Goal: Task Accomplishment & Management: Use online tool/utility

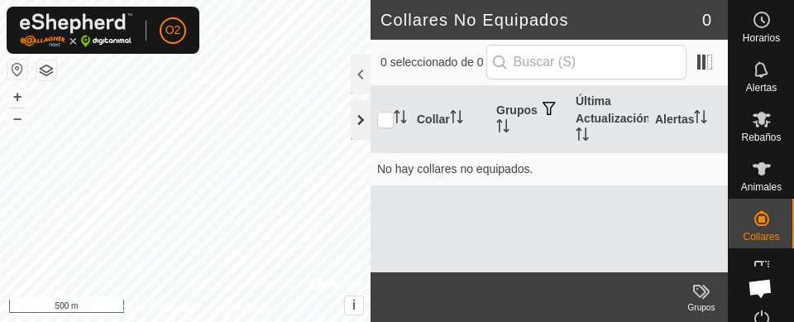
click at [358, 122] on div at bounding box center [361, 120] width 20 height 40
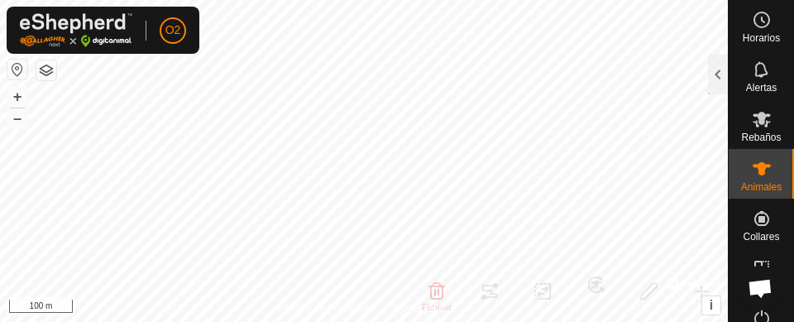
checkbox input "false"
click at [757, 79] on icon at bounding box center [762, 70] width 20 height 20
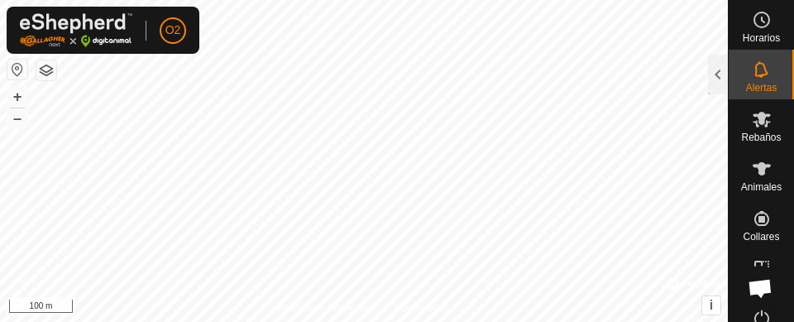
click at [760, 78] on icon at bounding box center [762, 70] width 20 height 20
click at [718, 84] on div at bounding box center [718, 75] width 20 height 40
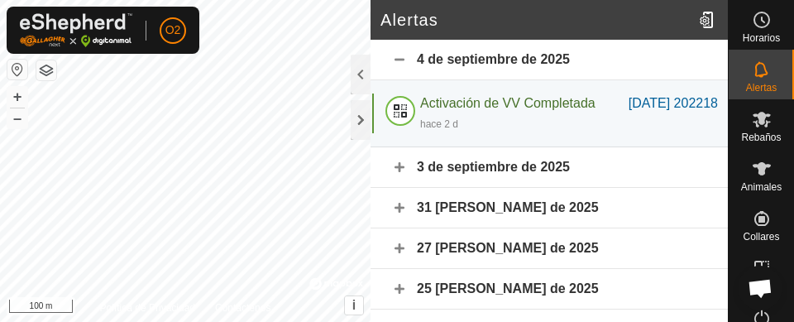
click at [757, 183] on span "Animales" at bounding box center [761, 187] width 41 height 10
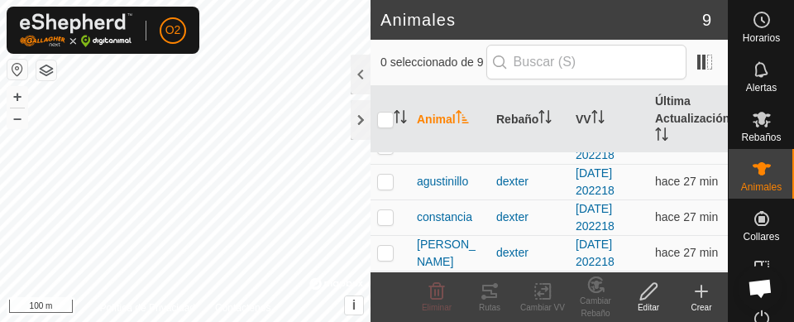
scroll to position [22, 0]
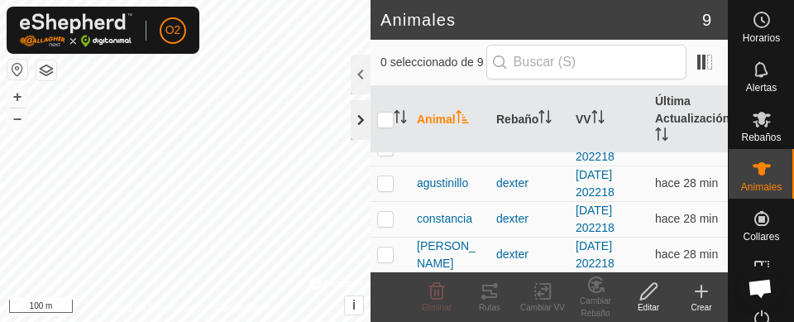
click at [355, 121] on div at bounding box center [361, 120] width 20 height 40
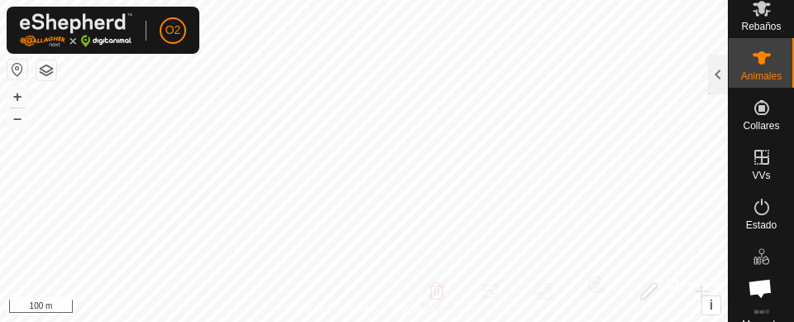
scroll to position [108, 0]
click at [757, 165] on icon at bounding box center [762, 160] width 20 height 20
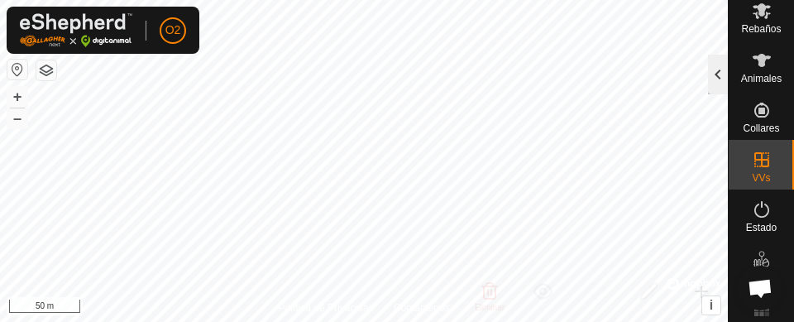
click at [715, 86] on div at bounding box center [718, 75] width 20 height 40
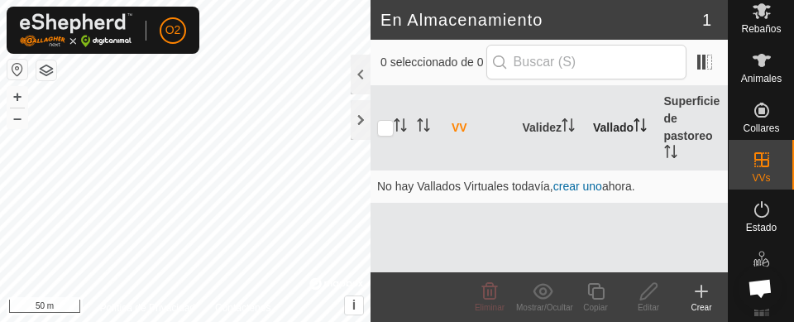
click at [632, 132] on th "Vallado" at bounding box center [621, 128] width 71 height 84
click at [704, 291] on icon at bounding box center [701, 291] width 12 height 0
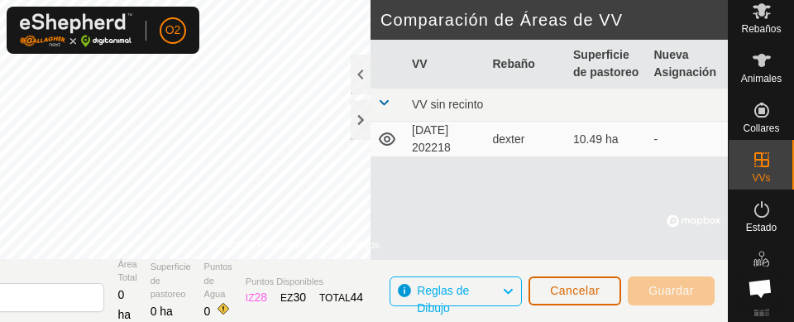
click at [587, 284] on span "Cancelar" at bounding box center [575, 290] width 50 height 13
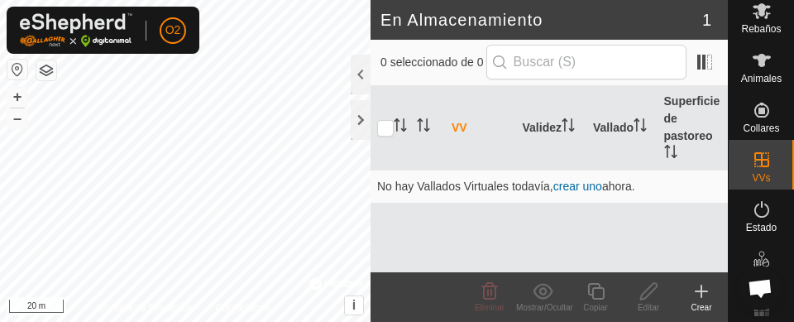
click at [701, 296] on icon at bounding box center [701, 291] width 0 height 12
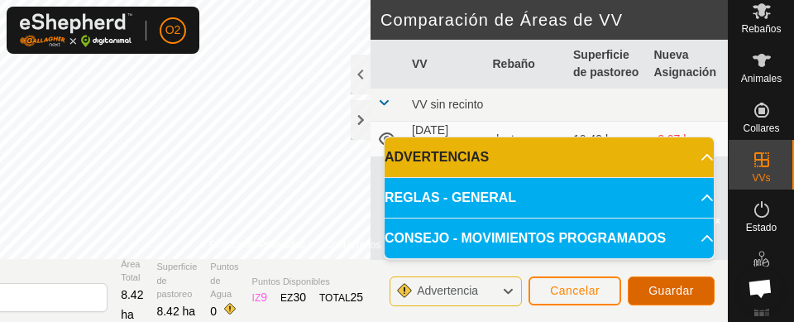
click at [686, 293] on span "Guardar" at bounding box center [670, 290] width 45 height 13
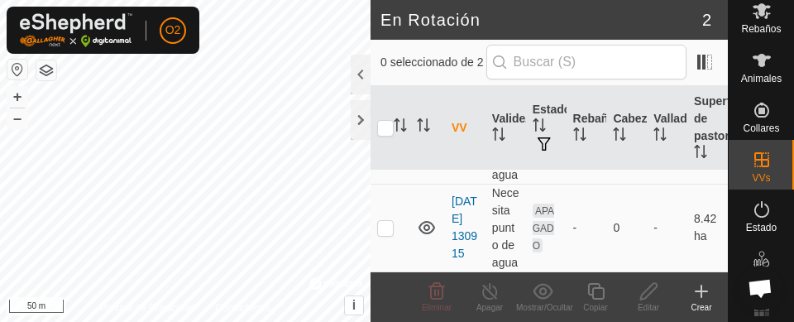
scroll to position [141, 0]
click at [389, 221] on p-checkbox at bounding box center [385, 227] width 17 height 13
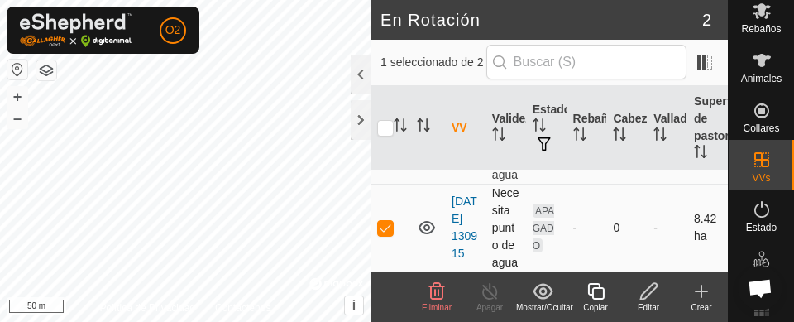
checkbox input "true"
click at [656, 299] on icon at bounding box center [648, 291] width 21 height 20
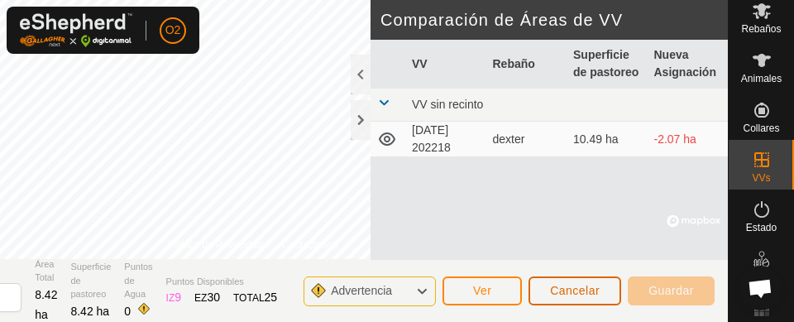
click at [570, 295] on span "Cancelar" at bounding box center [575, 290] width 50 height 13
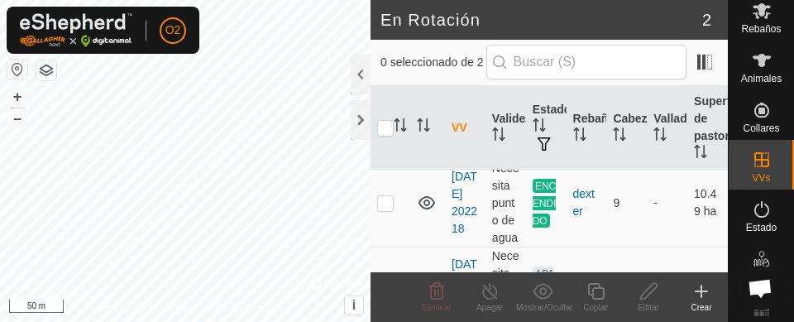
scroll to position [36, 0]
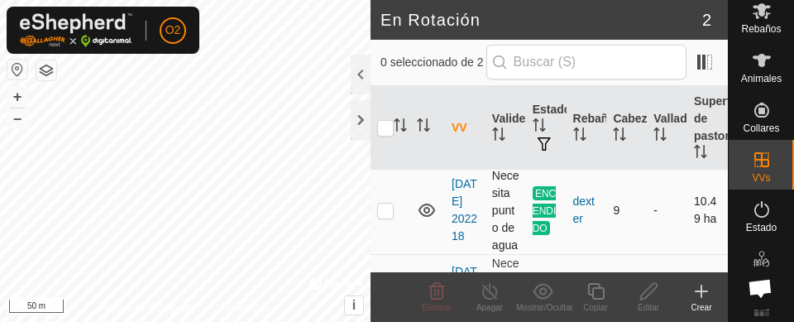
click at [389, 217] on p-checkbox at bounding box center [385, 209] width 17 height 13
checkbox input "true"
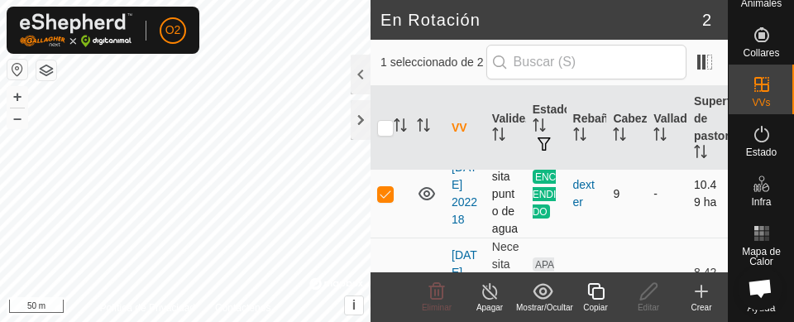
scroll to position [45, 0]
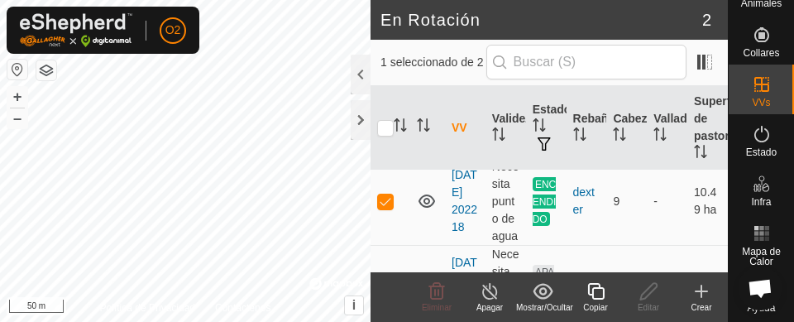
click at [598, 293] on icon at bounding box center [595, 291] width 21 height 20
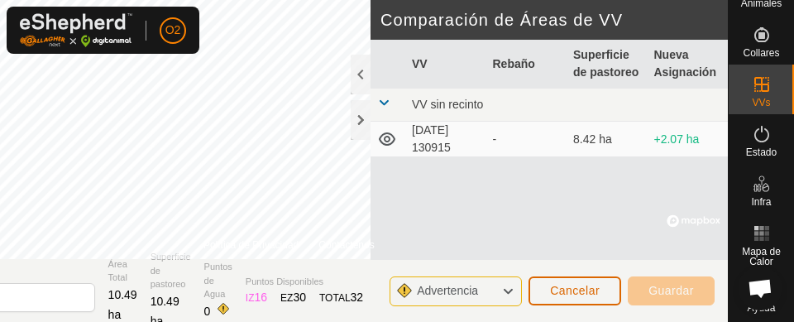
click at [590, 288] on span "Cancelar" at bounding box center [575, 290] width 50 height 13
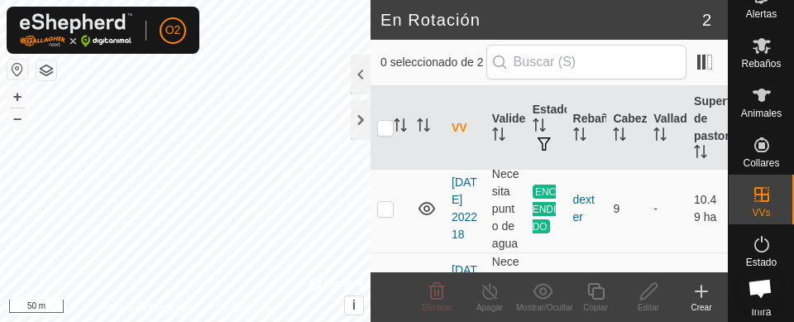
scroll to position [62, 0]
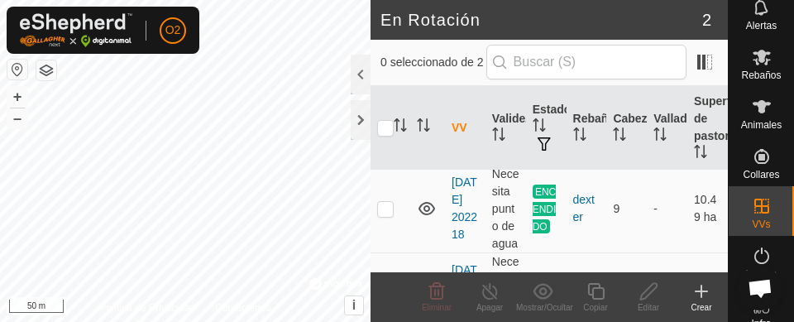
click at [764, 67] on es-mob-svg-icon at bounding box center [762, 57] width 30 height 26
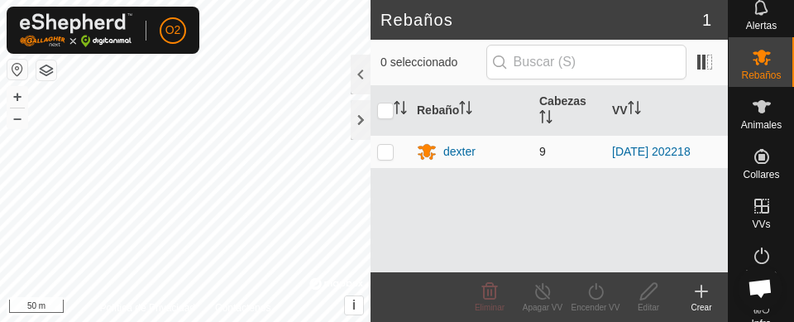
click at [383, 158] on td at bounding box center [390, 151] width 40 height 33
checkbox input "true"
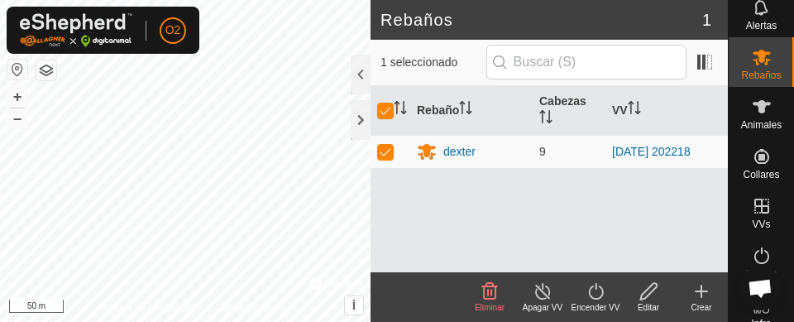
click at [543, 293] on line at bounding box center [542, 291] width 13 height 13
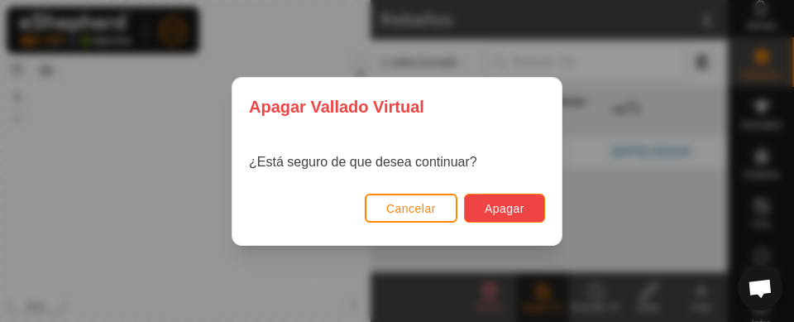
click at [517, 209] on span "Apagar" at bounding box center [505, 208] width 40 height 13
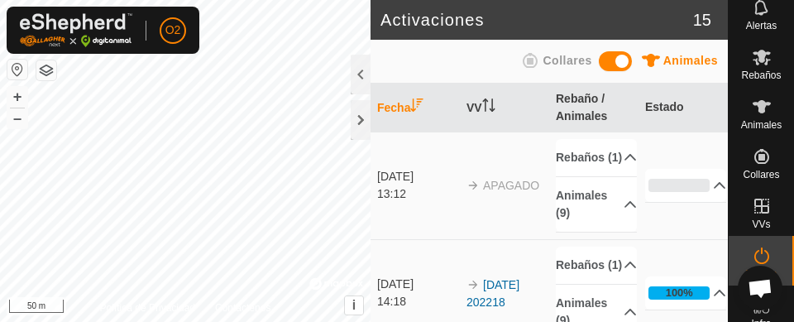
click at [757, 116] on icon at bounding box center [762, 107] width 20 height 20
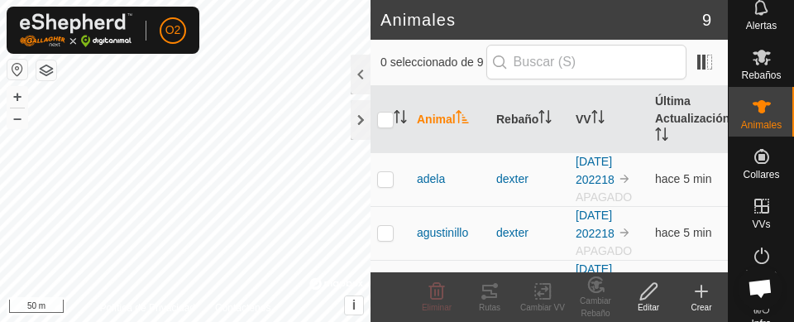
click at [753, 70] on span "Rebaños" at bounding box center [761, 75] width 40 height 10
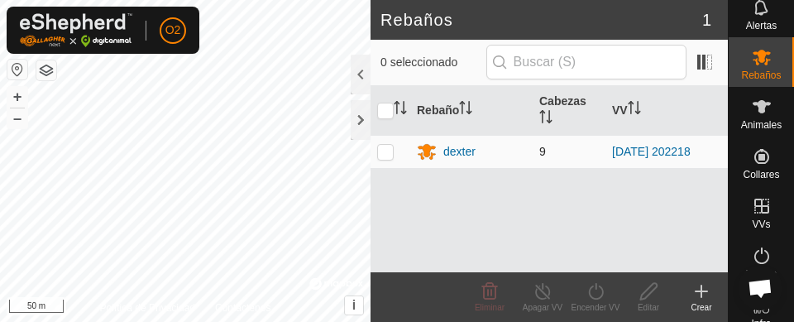
click at [386, 155] on p-checkbox at bounding box center [385, 151] width 17 height 13
checkbox input "true"
click at [596, 298] on icon at bounding box center [595, 291] width 15 height 17
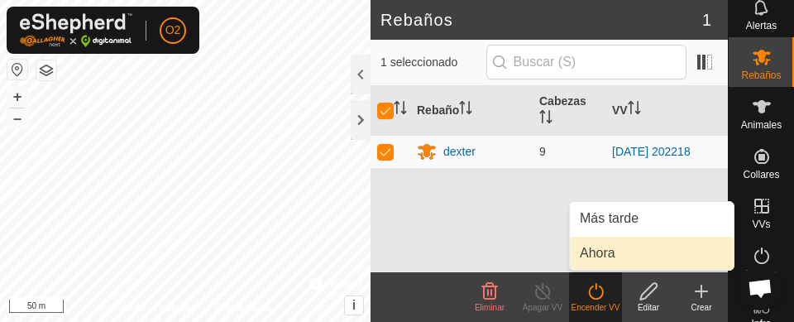
click at [609, 256] on span "Ahora" at bounding box center [598, 253] width 36 height 20
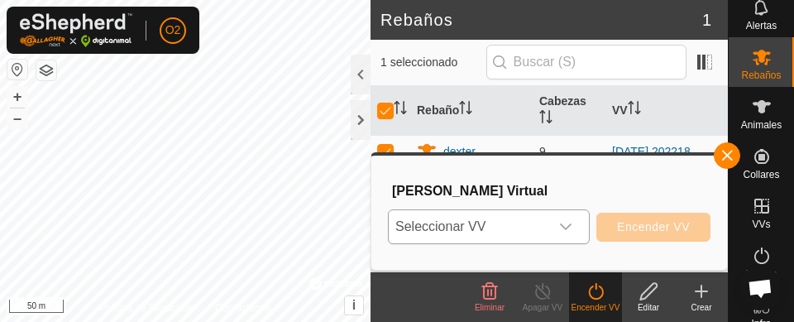
click at [566, 229] on icon "dropdown trigger" at bounding box center [566, 226] width 12 height 7
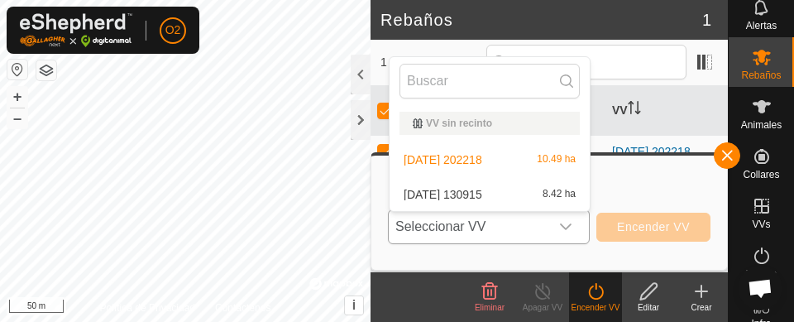
click at [482, 193] on span "[DATE] 130915" at bounding box center [442, 195] width 79 height 12
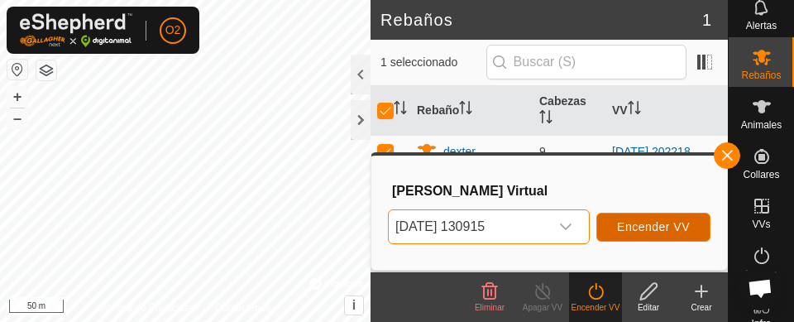
click at [663, 232] on span "Encender VV" at bounding box center [653, 226] width 73 height 13
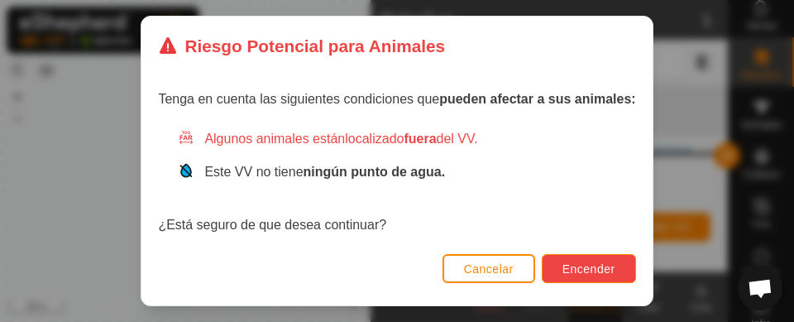
click at [603, 265] on span "Encender" at bounding box center [588, 268] width 53 height 13
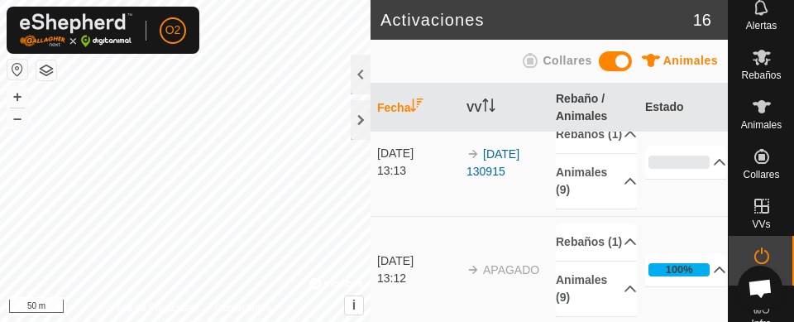
scroll to position [21, 0]
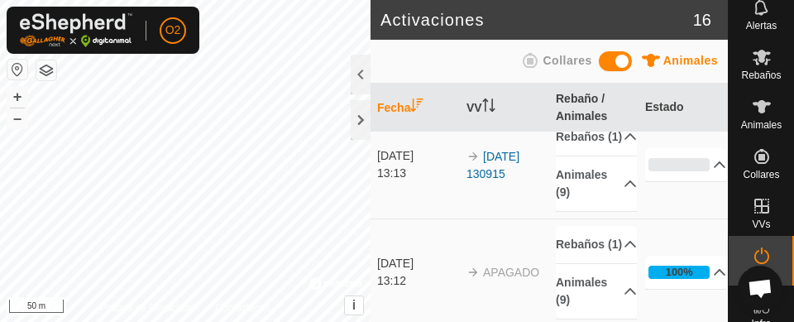
click at [766, 209] on es-virtualpaddocks-svg-icon at bounding box center [762, 206] width 30 height 26
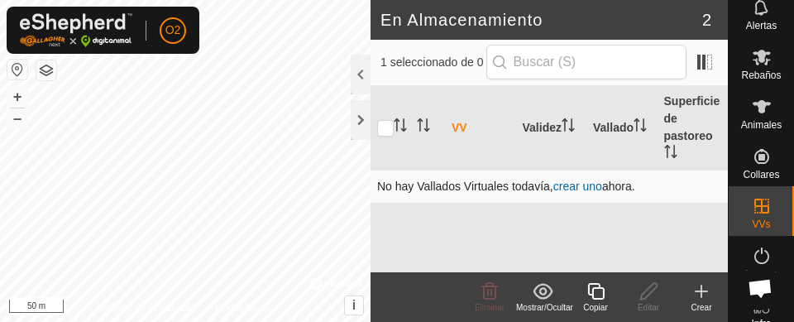
click at [587, 189] on link "crear uno" at bounding box center [577, 185] width 49 height 13
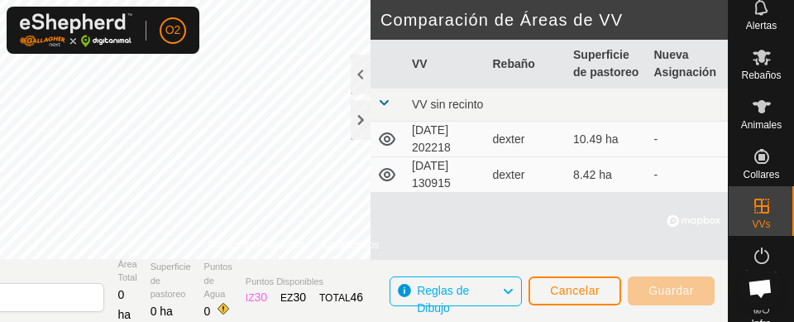
click at [443, 140] on td "[DATE] 202218" at bounding box center [445, 140] width 81 height 36
click at [679, 145] on td "-" at bounding box center [687, 140] width 81 height 36
click at [573, 302] on button "Cancelar" at bounding box center [574, 290] width 93 height 29
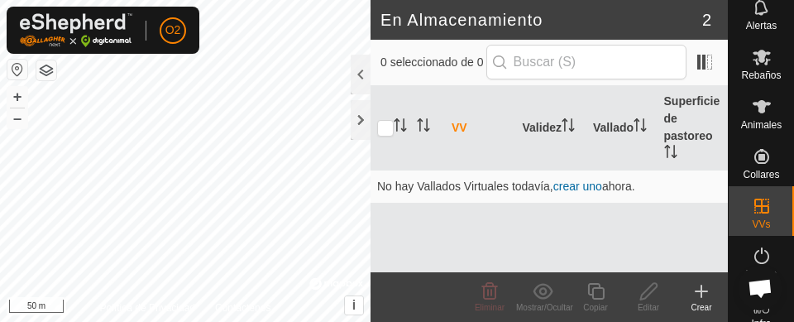
click at [762, 209] on icon at bounding box center [762, 206] width 20 height 20
click at [380, 126] on input "checkbox" at bounding box center [385, 128] width 17 height 17
click at [389, 128] on input "checkbox" at bounding box center [385, 128] width 17 height 17
click at [394, 127] on icon "Activar para ordenar" at bounding box center [400, 124] width 13 height 13
click at [397, 129] on icon "Activar para ordenar" at bounding box center [400, 124] width 13 height 13
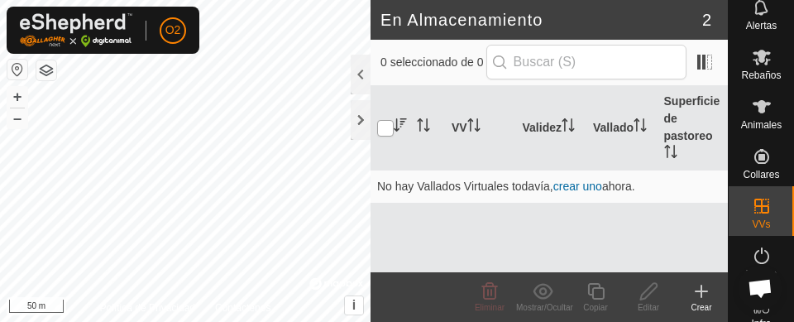
click at [388, 136] on input "checkbox" at bounding box center [385, 128] width 17 height 17
checkbox input "true"
click at [573, 190] on link "crear uno" at bounding box center [577, 185] width 49 height 13
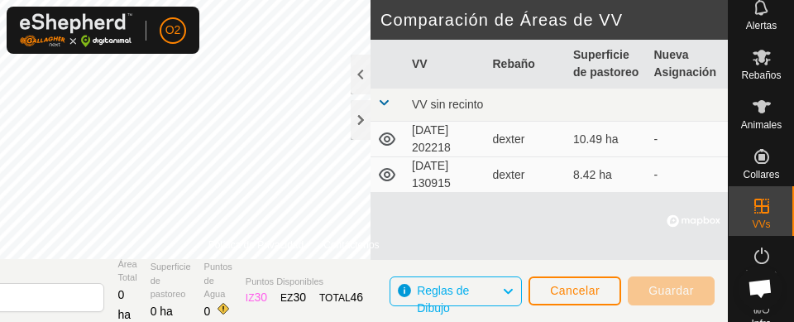
click at [680, 135] on td "-" at bounding box center [687, 140] width 81 height 36
click at [755, 114] on icon at bounding box center [762, 107] width 20 height 20
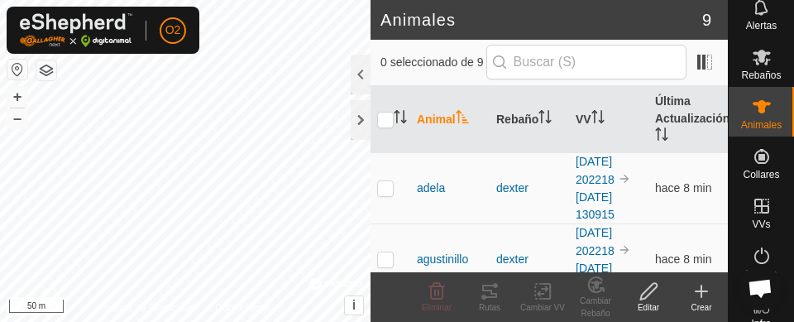
click at [766, 69] on es-mob-svg-icon at bounding box center [762, 57] width 30 height 26
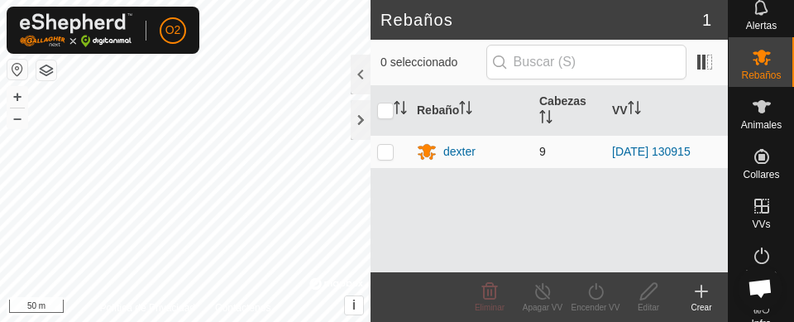
click at [385, 155] on p-checkbox at bounding box center [385, 151] width 17 height 13
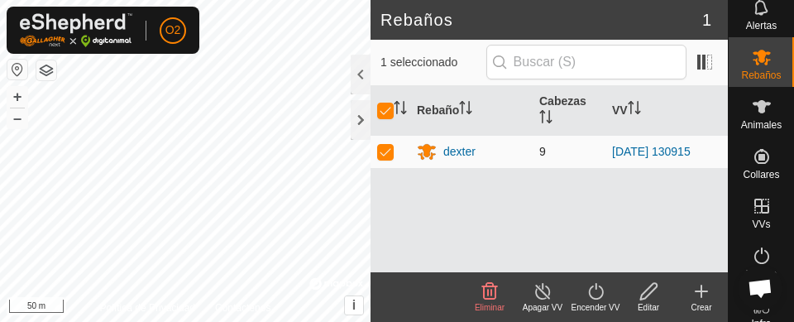
checkbox input "true"
click at [669, 154] on link "[DATE] 130915" at bounding box center [651, 151] width 79 height 13
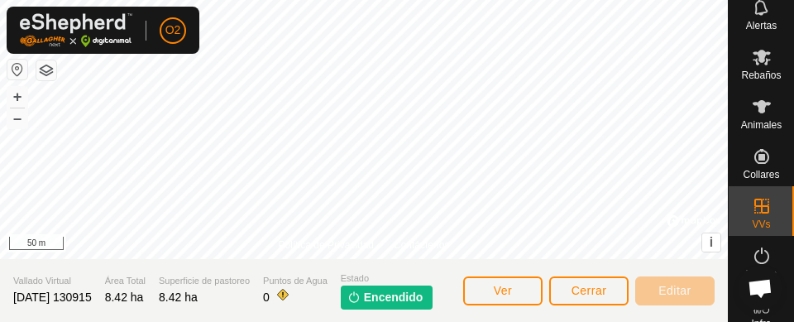
click at [754, 207] on icon at bounding box center [761, 205] width 15 height 15
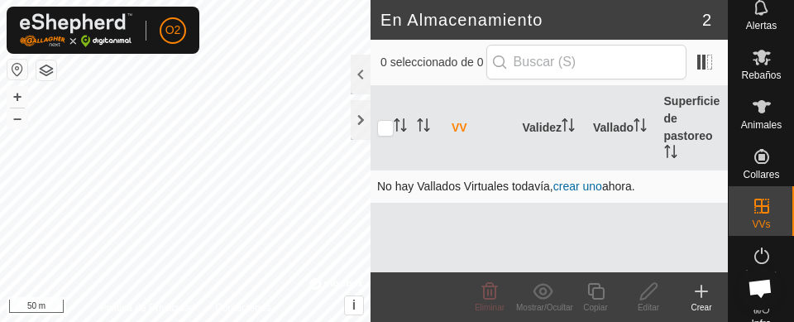
click at [587, 186] on link "crear uno" at bounding box center [577, 185] width 49 height 13
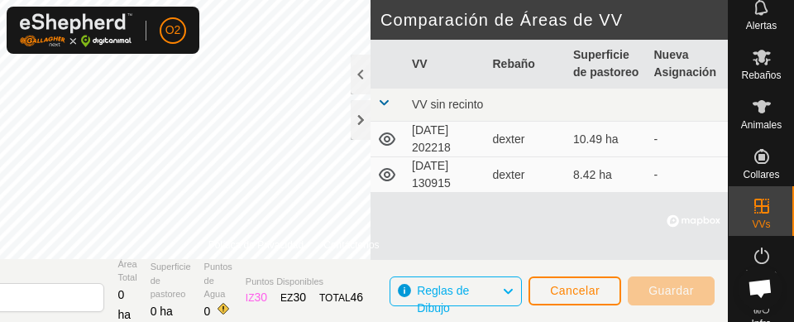
click at [456, 136] on td "[DATE] 202218" at bounding box center [445, 140] width 81 height 36
click at [443, 146] on td "[DATE] 202218" at bounding box center [445, 140] width 81 height 36
click at [452, 127] on td "[DATE] 202218" at bounding box center [445, 140] width 81 height 36
click at [394, 148] on icon at bounding box center [387, 139] width 20 height 20
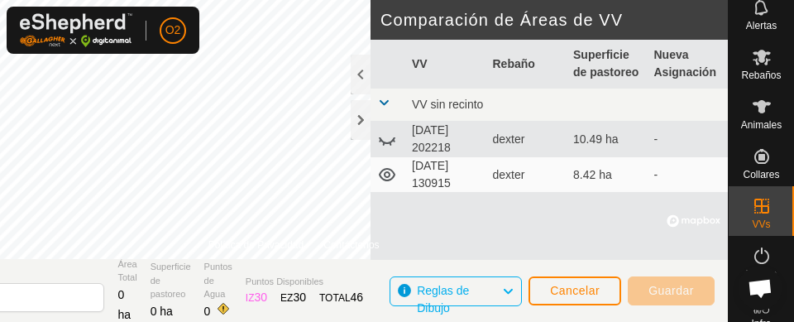
click at [394, 135] on icon at bounding box center [387, 139] width 20 height 20
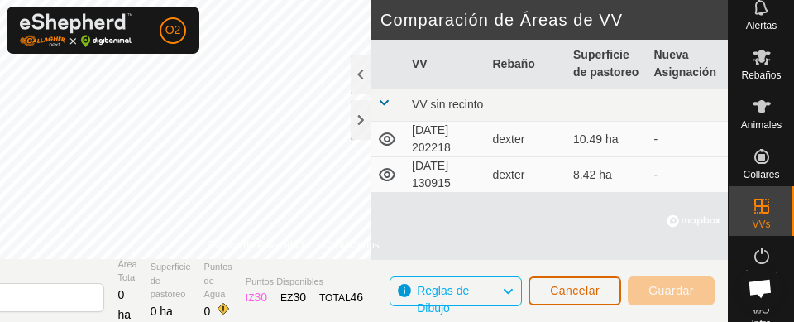
click at [580, 297] on button "Cancelar" at bounding box center [574, 290] width 93 height 29
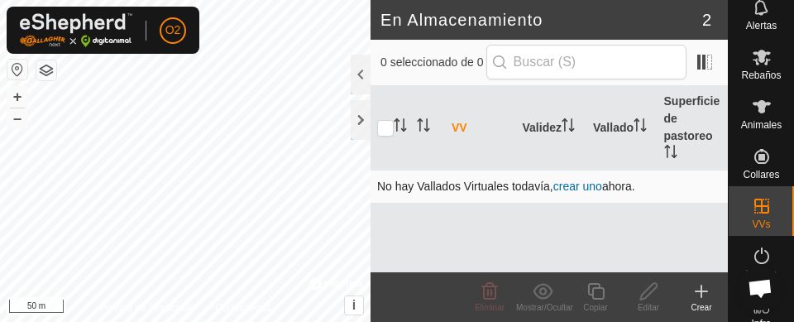
click at [580, 186] on link "crear uno" at bounding box center [577, 185] width 49 height 13
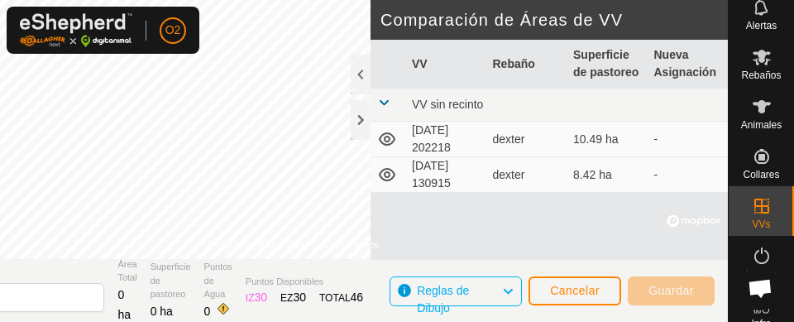
click at [446, 148] on td "[DATE] 202218" at bounding box center [445, 140] width 81 height 36
click at [465, 133] on td "[DATE] 202218" at bounding box center [445, 140] width 81 height 36
click at [587, 294] on span "Cancelar" at bounding box center [575, 290] width 50 height 13
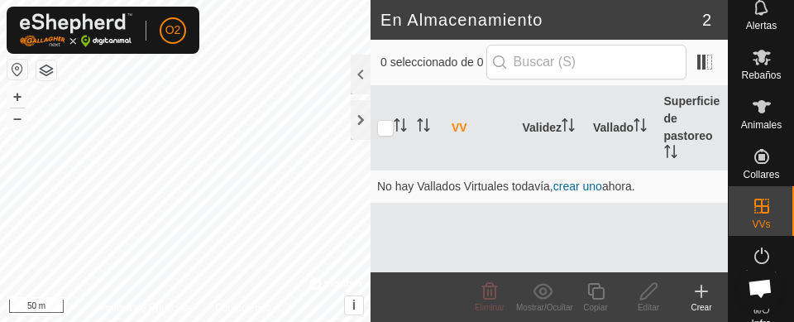
click at [761, 220] on span "VVs" at bounding box center [761, 224] width 18 height 10
click at [704, 297] on icon at bounding box center [701, 291] width 20 height 20
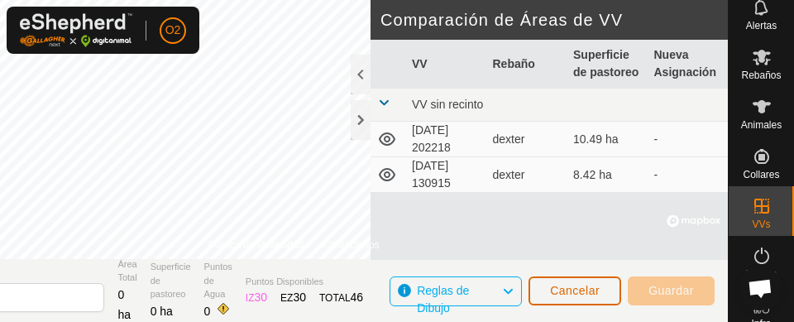
click at [590, 282] on button "Cancelar" at bounding box center [574, 290] width 93 height 29
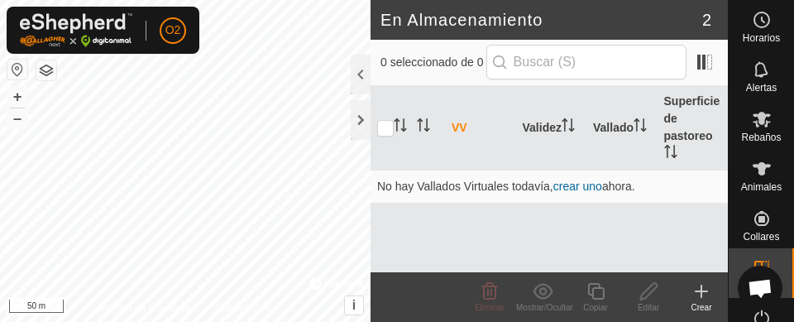
click at [766, 122] on es-mob-svg-icon at bounding box center [762, 119] width 30 height 26
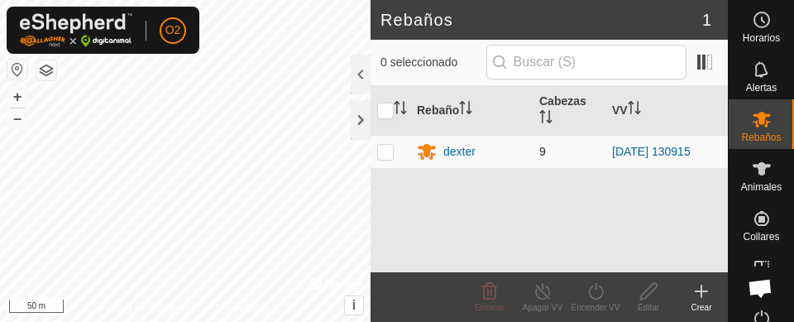
click at [390, 154] on p-checkbox at bounding box center [385, 151] width 17 height 13
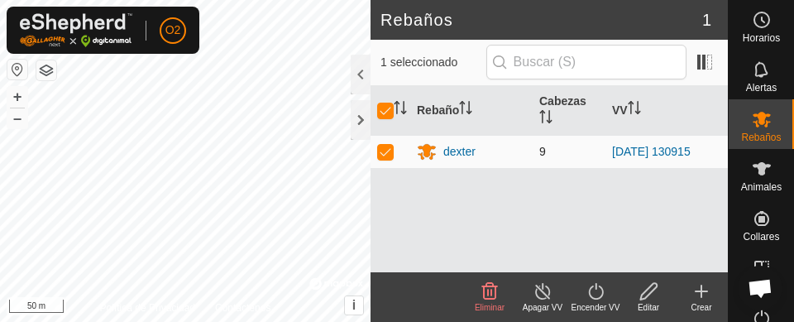
checkbox input "true"
click at [394, 151] on td at bounding box center [390, 151] width 40 height 33
checkbox input "false"
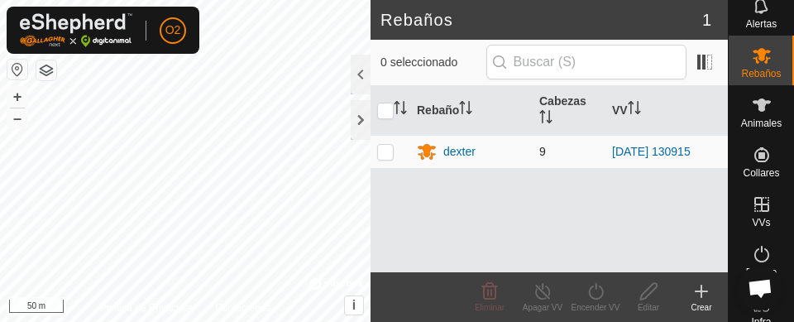
scroll to position [67, 0]
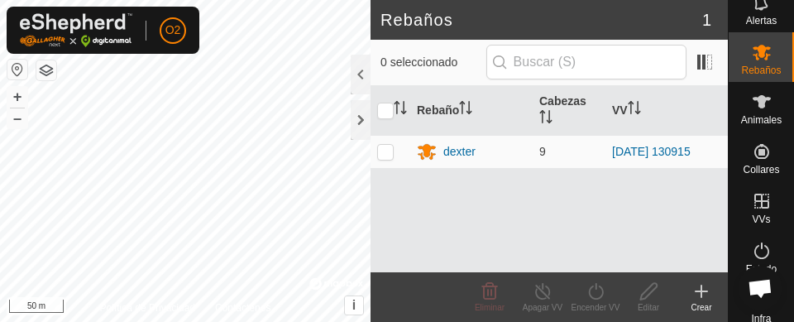
click at [764, 208] on es-virtualpaddocks-svg-icon at bounding box center [762, 201] width 30 height 26
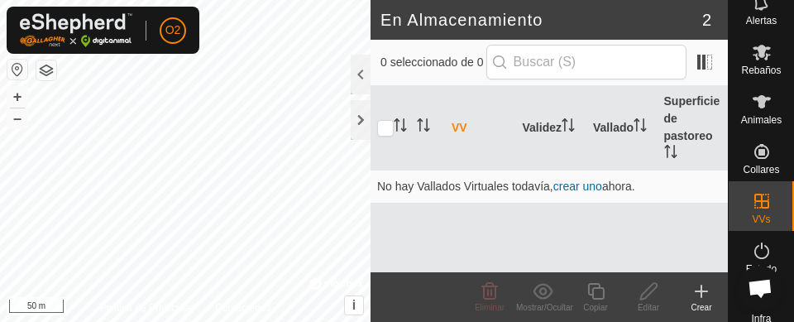
click at [704, 291] on icon at bounding box center [701, 291] width 12 height 0
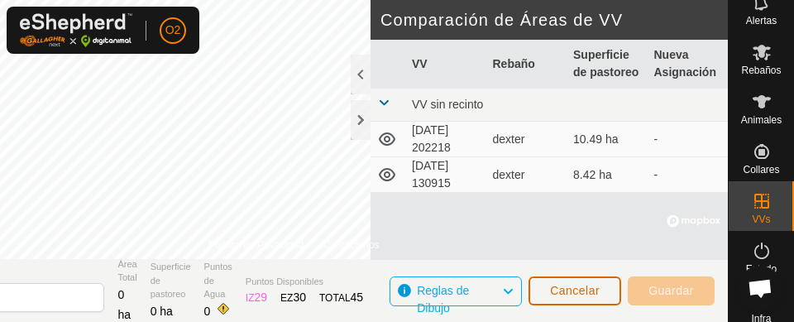
click at [585, 296] on span "Cancelar" at bounding box center [575, 290] width 50 height 13
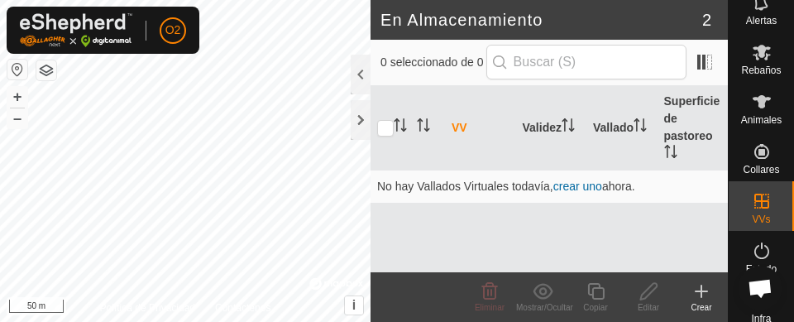
click at [766, 200] on es-virtualpaddocks-svg-icon at bounding box center [762, 201] width 30 height 26
click at [714, 261] on span "En Rotación" at bounding box center [683, 269] width 72 height 20
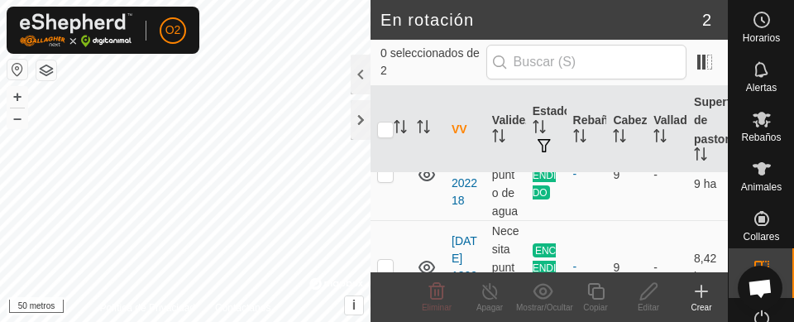
scroll to position [63, 0]
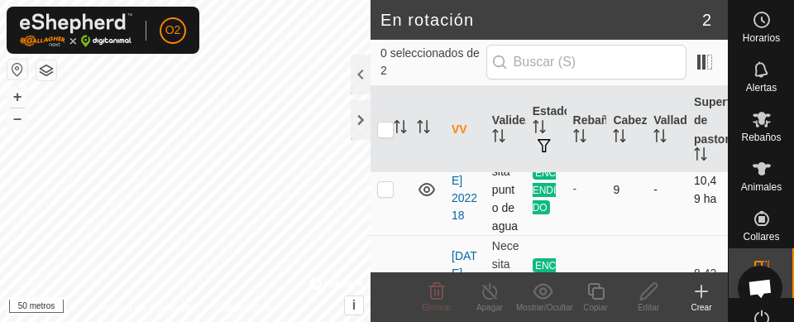
click at [389, 195] on p-tablecheckbox at bounding box center [385, 188] width 17 height 13
checkbox input "true"
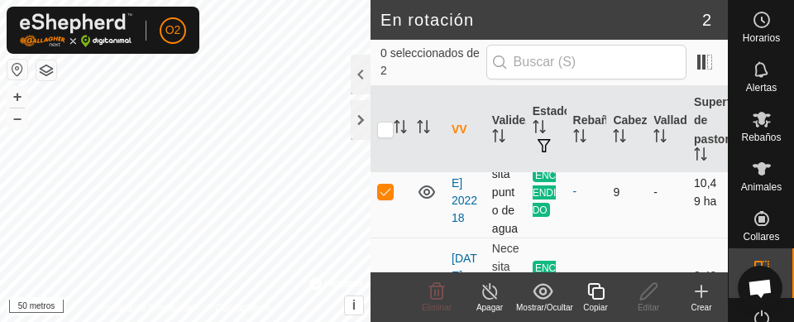
scroll to position [69, 0]
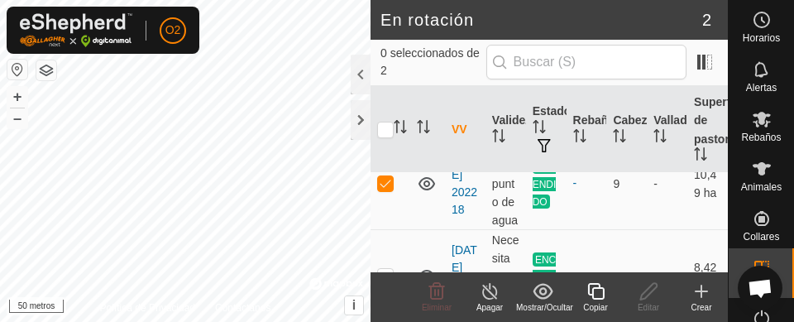
click at [493, 294] on line at bounding box center [489, 291] width 13 height 13
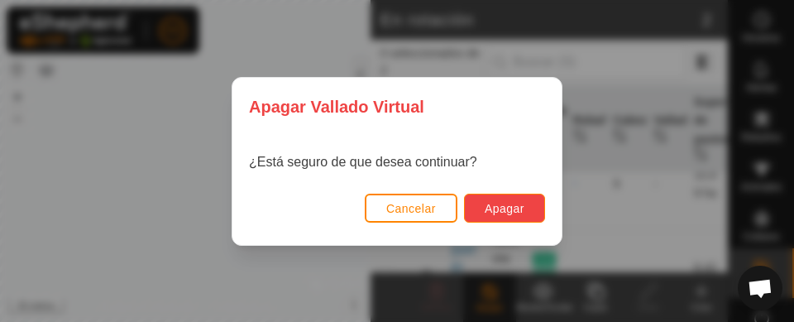
click at [528, 208] on button "Apagar" at bounding box center [504, 207] width 81 height 29
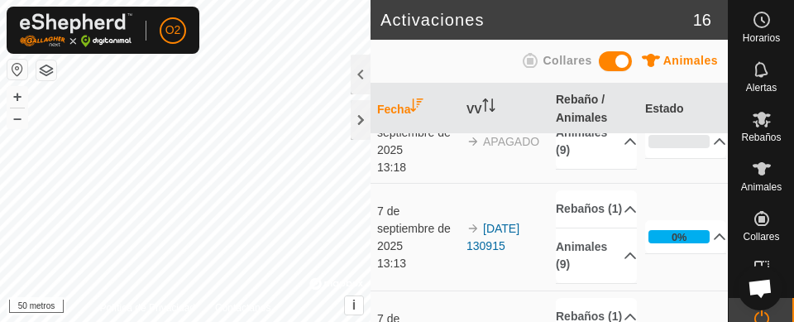
scroll to position [45, 0]
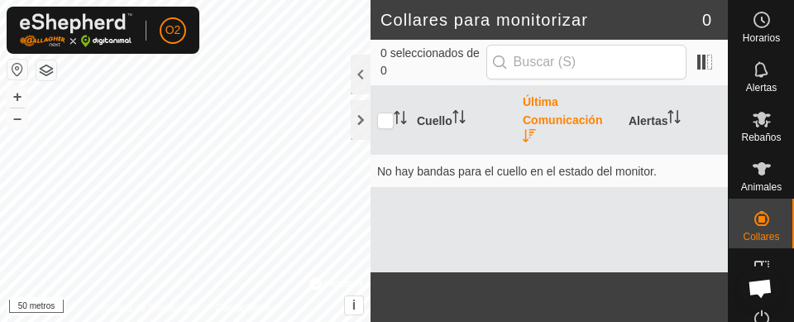
click at [760, 125] on icon at bounding box center [762, 119] width 20 height 20
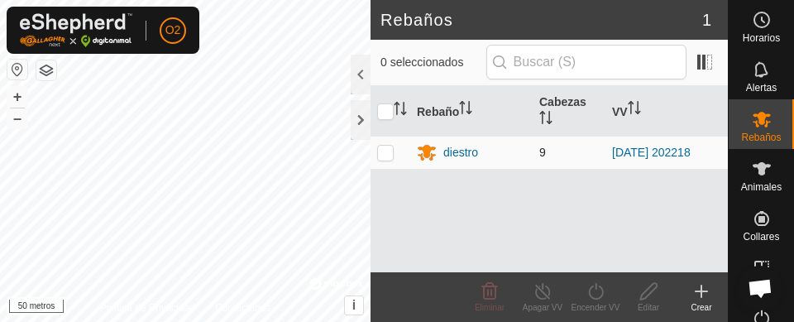
click at [384, 164] on td at bounding box center [390, 152] width 40 height 33
checkbox input "true"
click at [595, 295] on icon at bounding box center [595, 291] width 21 height 20
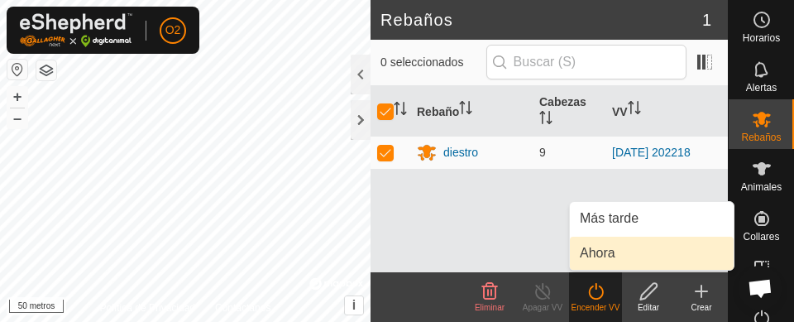
click at [620, 257] on link "Ahora" at bounding box center [652, 252] width 164 height 33
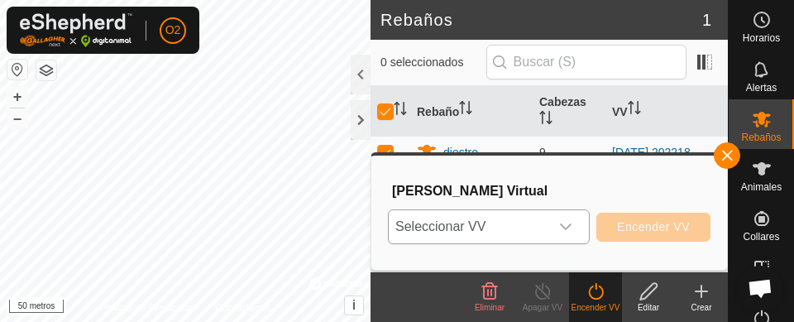
click at [563, 227] on icon "disparador desplegable" at bounding box center [566, 226] width 12 height 7
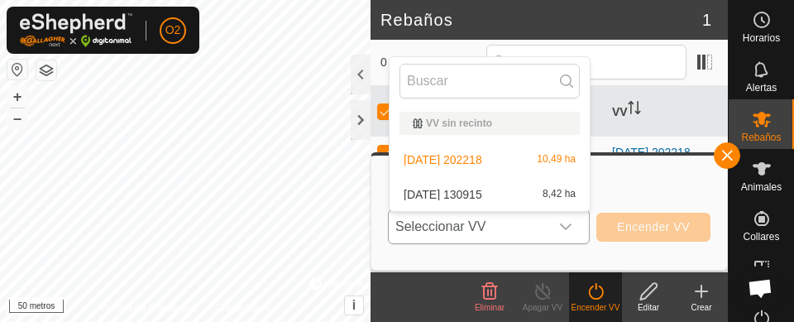
click at [482, 198] on font "[DATE] 130915" at bounding box center [442, 194] width 79 height 13
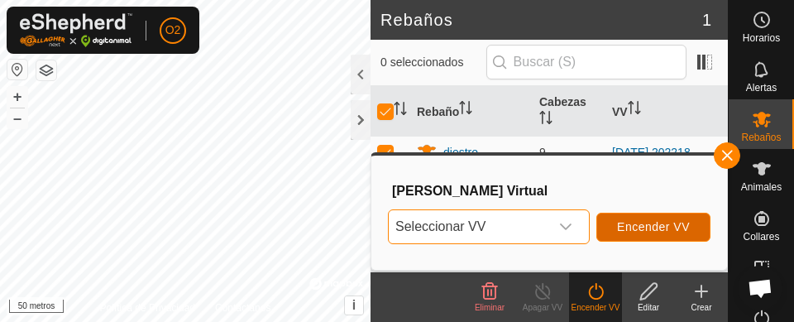
click at [658, 229] on font "Encender VV" at bounding box center [653, 226] width 73 height 13
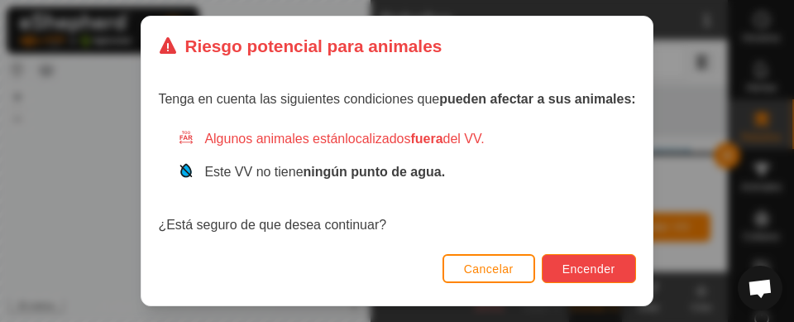
click at [609, 264] on font "Encender" at bounding box center [588, 268] width 53 height 13
